Goal: Find specific page/section: Find specific page/section

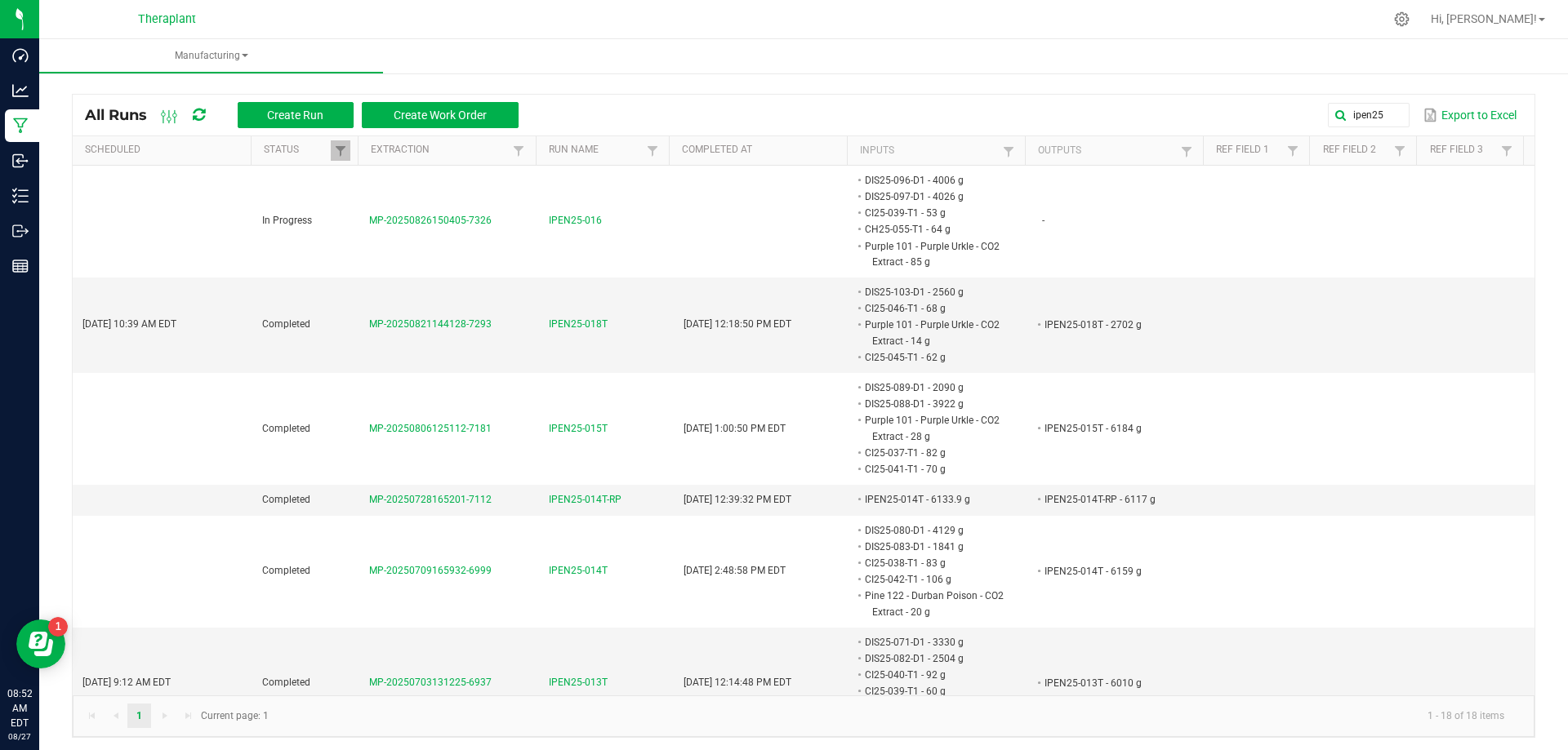
click at [200, 118] on icon at bounding box center [199, 115] width 13 height 15
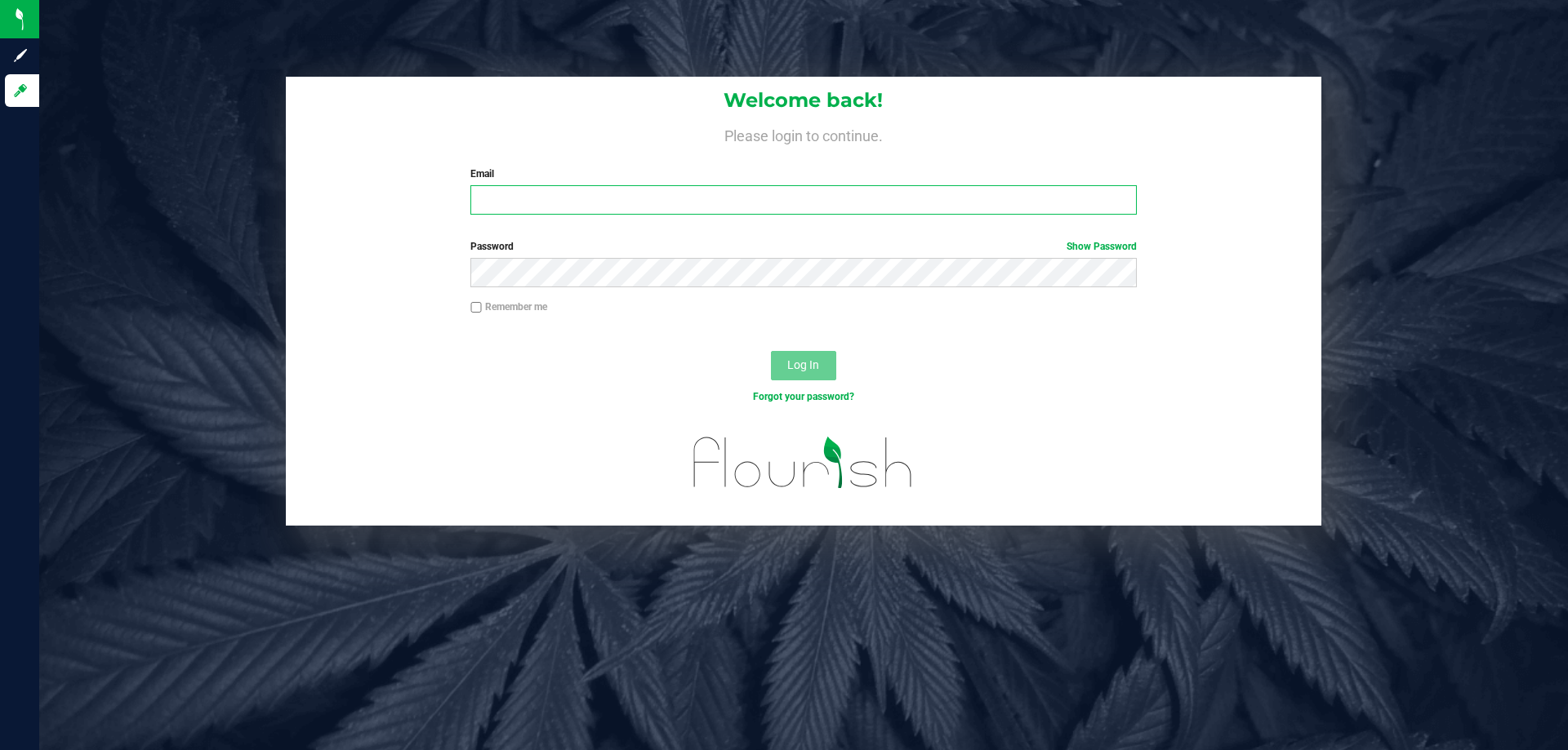
type input "[PERSON_NAME][EMAIL_ADDRESS][DOMAIN_NAME]"
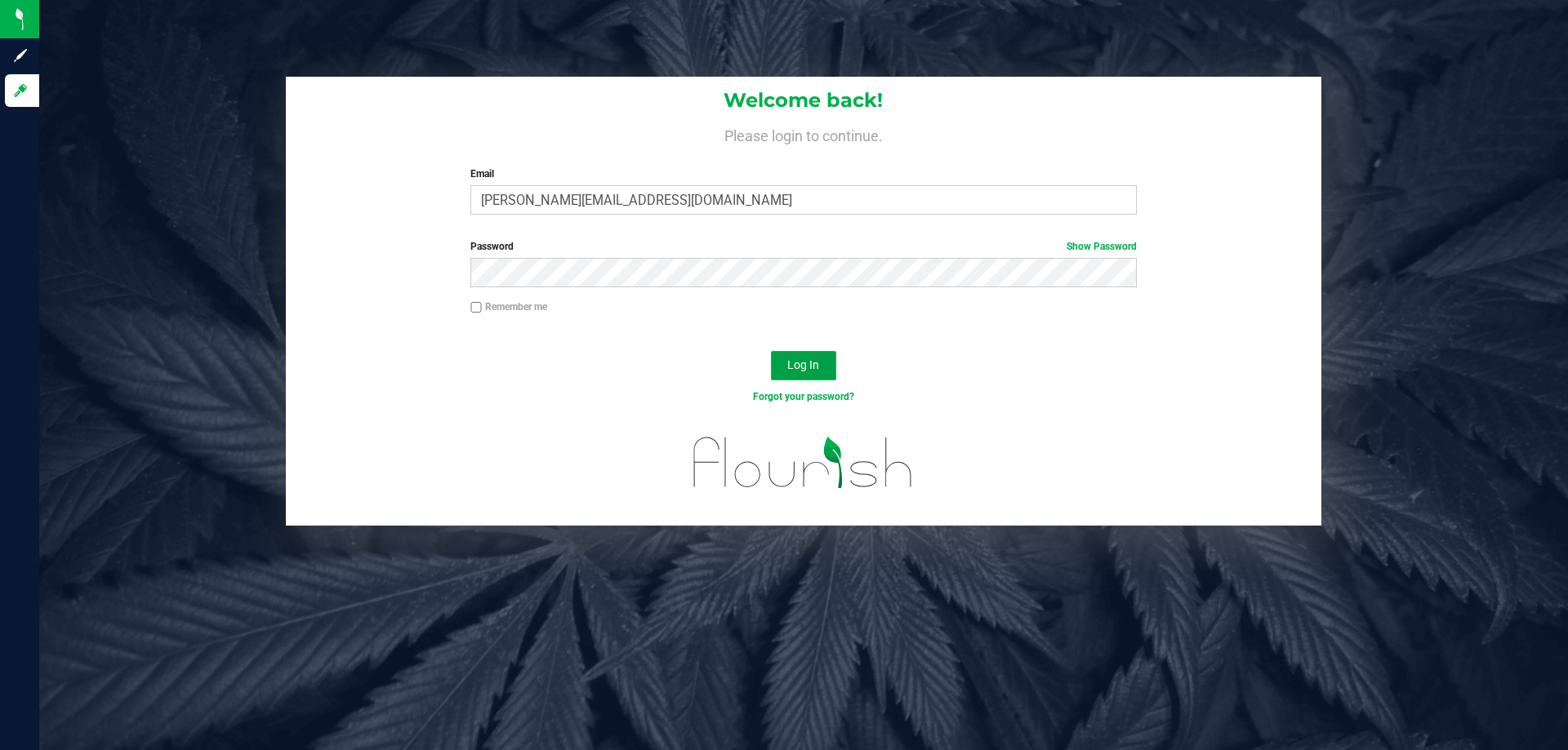
click at [792, 352] on button "Log In" at bounding box center [804, 365] width 65 height 29
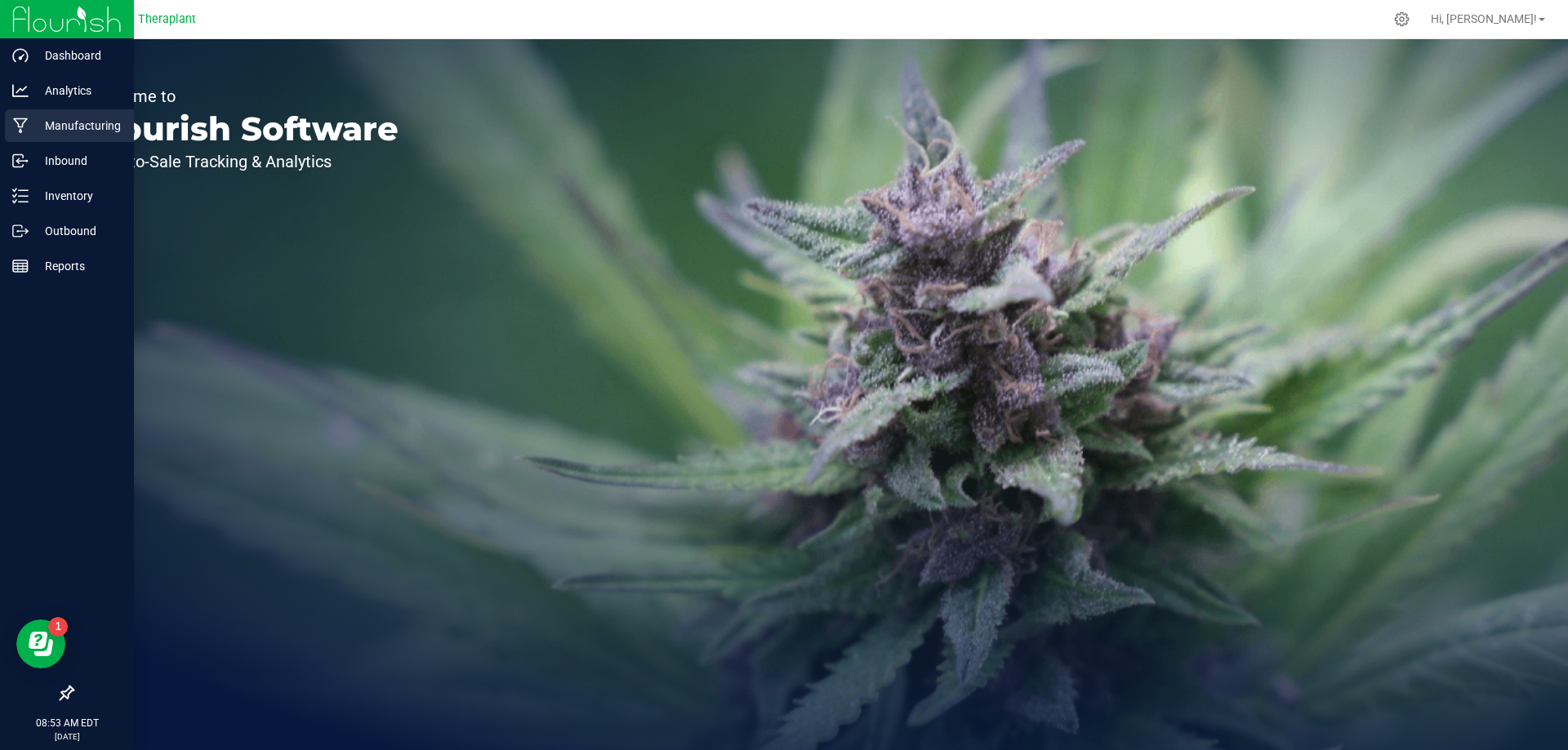
click at [48, 120] on p "Manufacturing" at bounding box center [77, 125] width 98 height 19
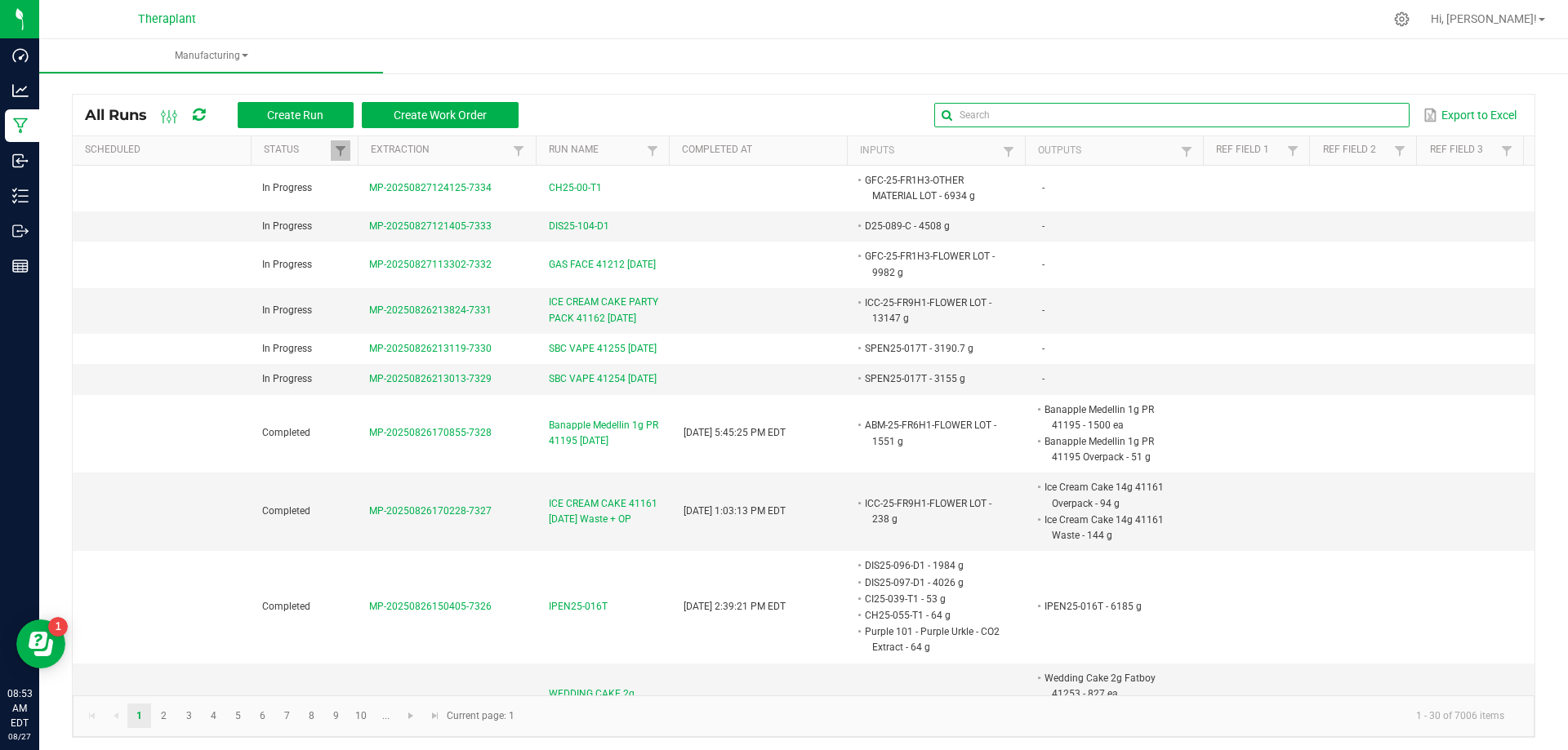
click at [1380, 113] on global-search-input-ngx at bounding box center [1171, 115] width 474 height 12
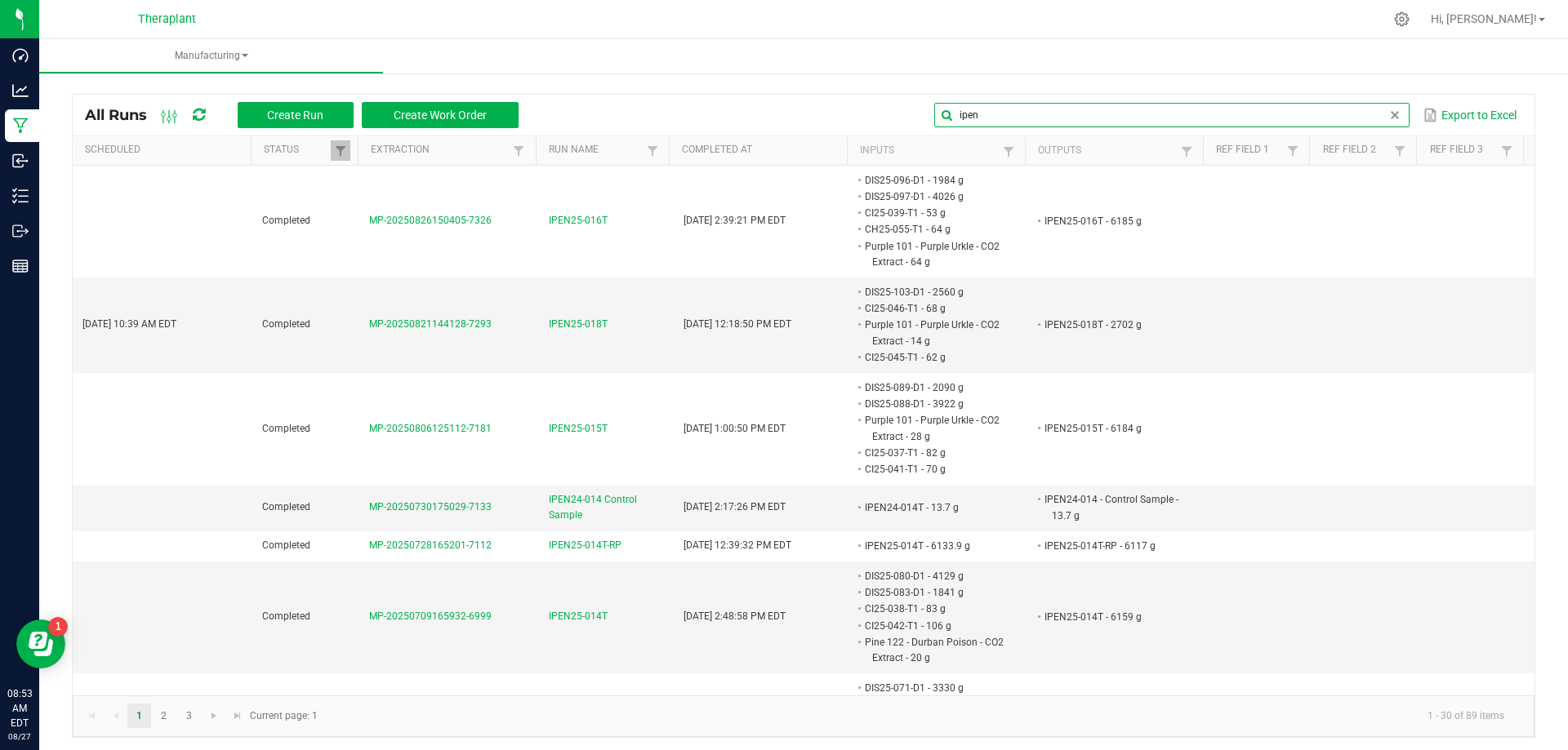
type input "ipen"
